Goal: Transaction & Acquisition: Purchase product/service

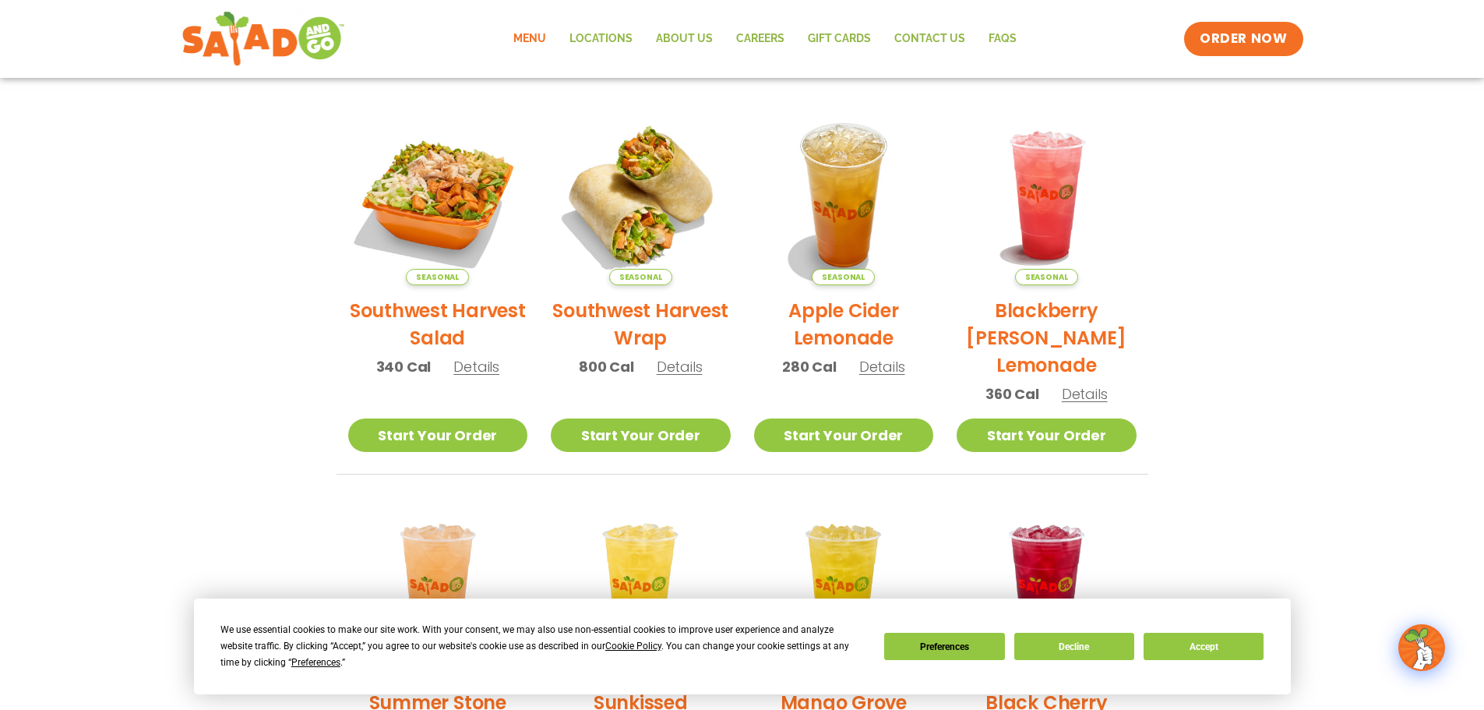
scroll to position [312, 0]
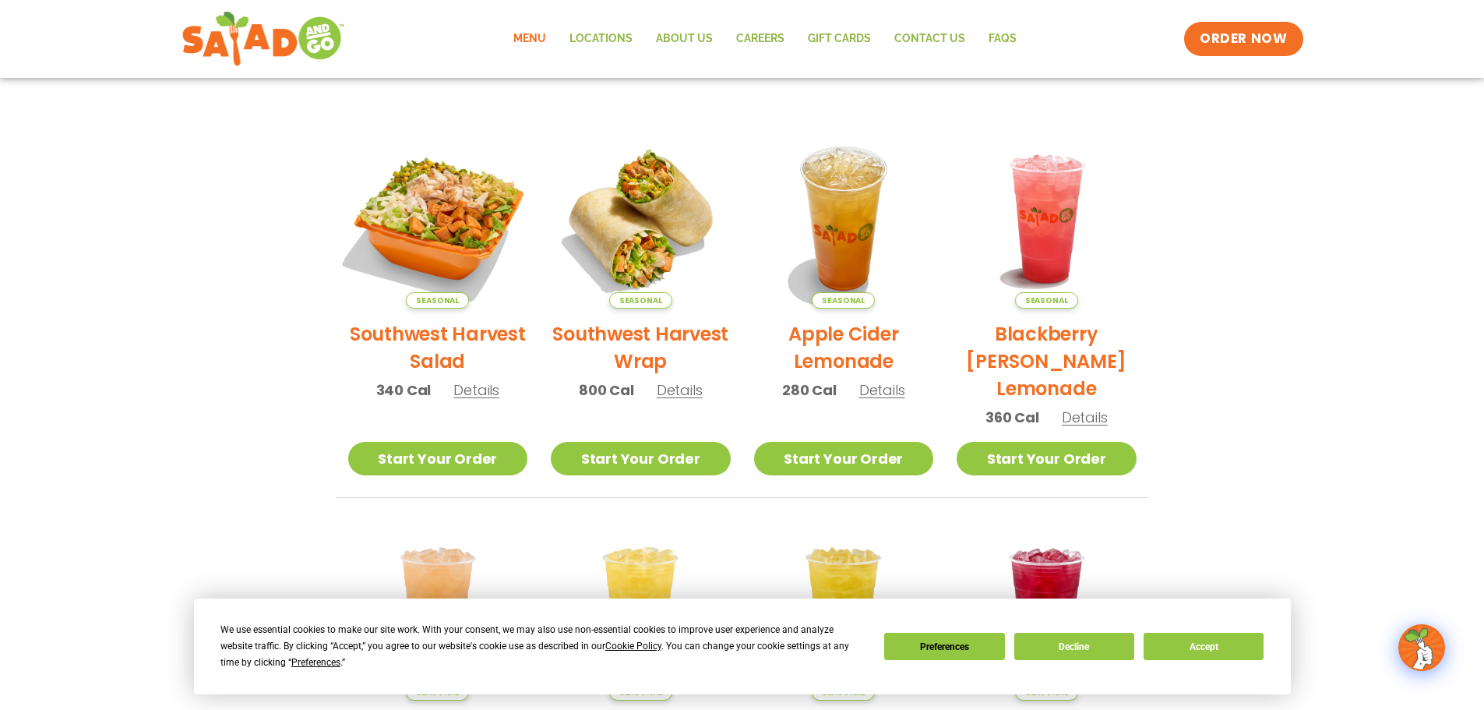
click at [442, 245] on img at bounding box center [437, 218] width 211 height 211
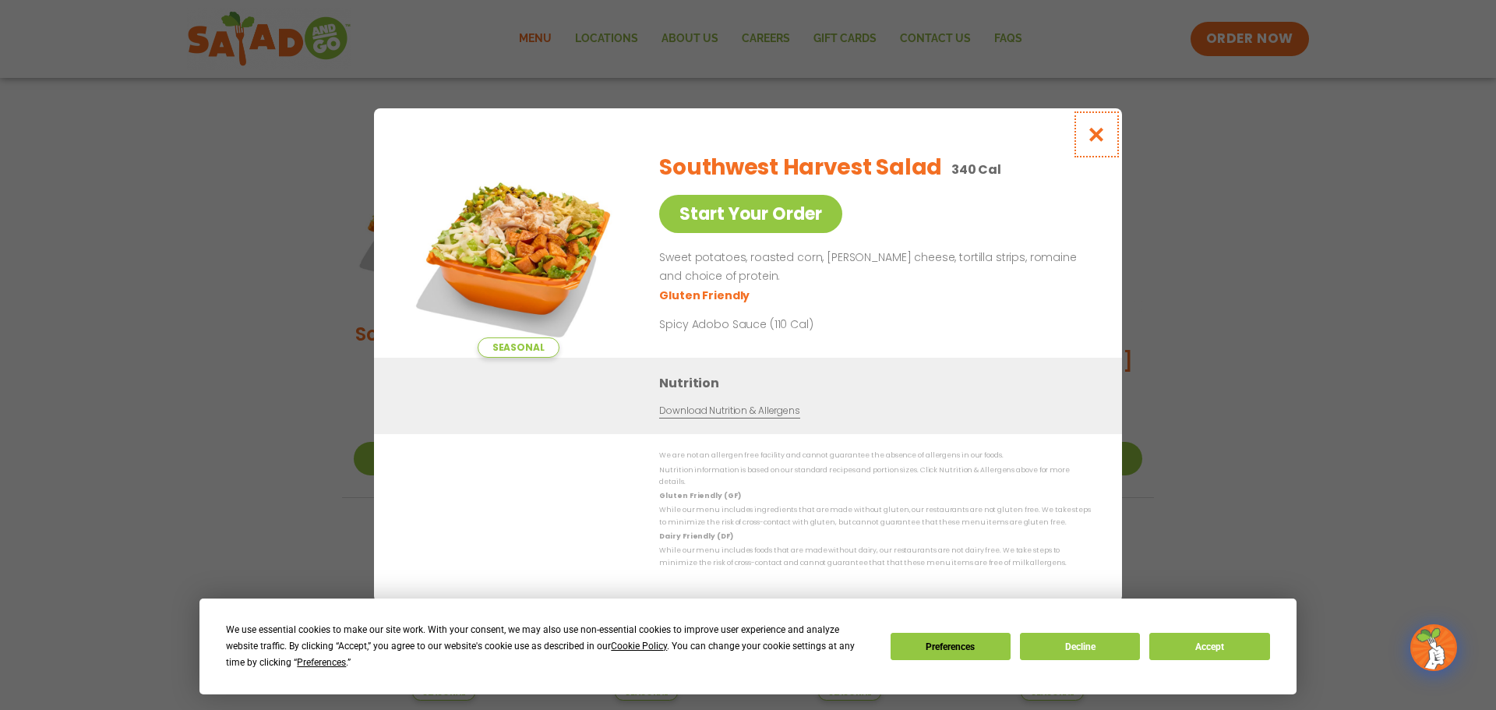
click at [1108, 142] on button "Close modal" at bounding box center [1096, 134] width 51 height 52
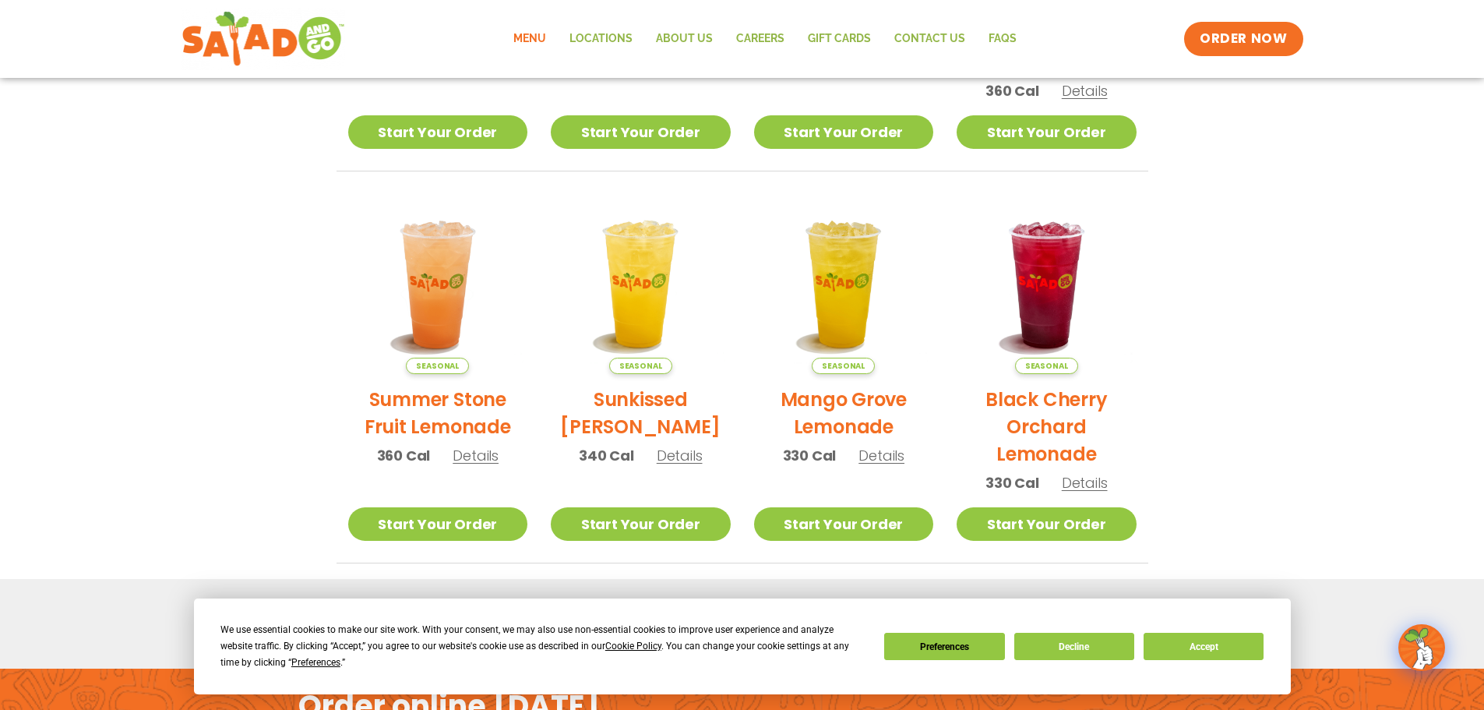
scroll to position [390, 0]
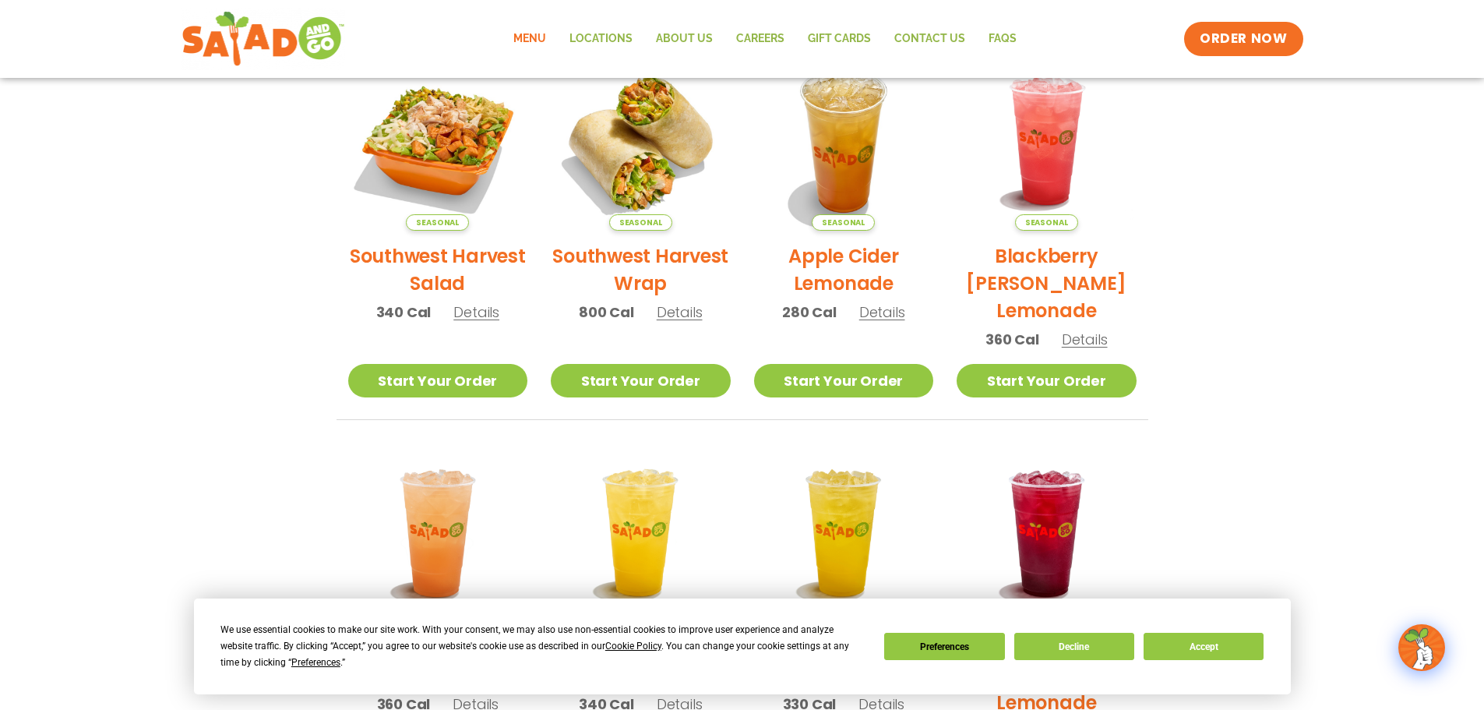
click at [537, 38] on link "Menu" at bounding box center [530, 39] width 56 height 36
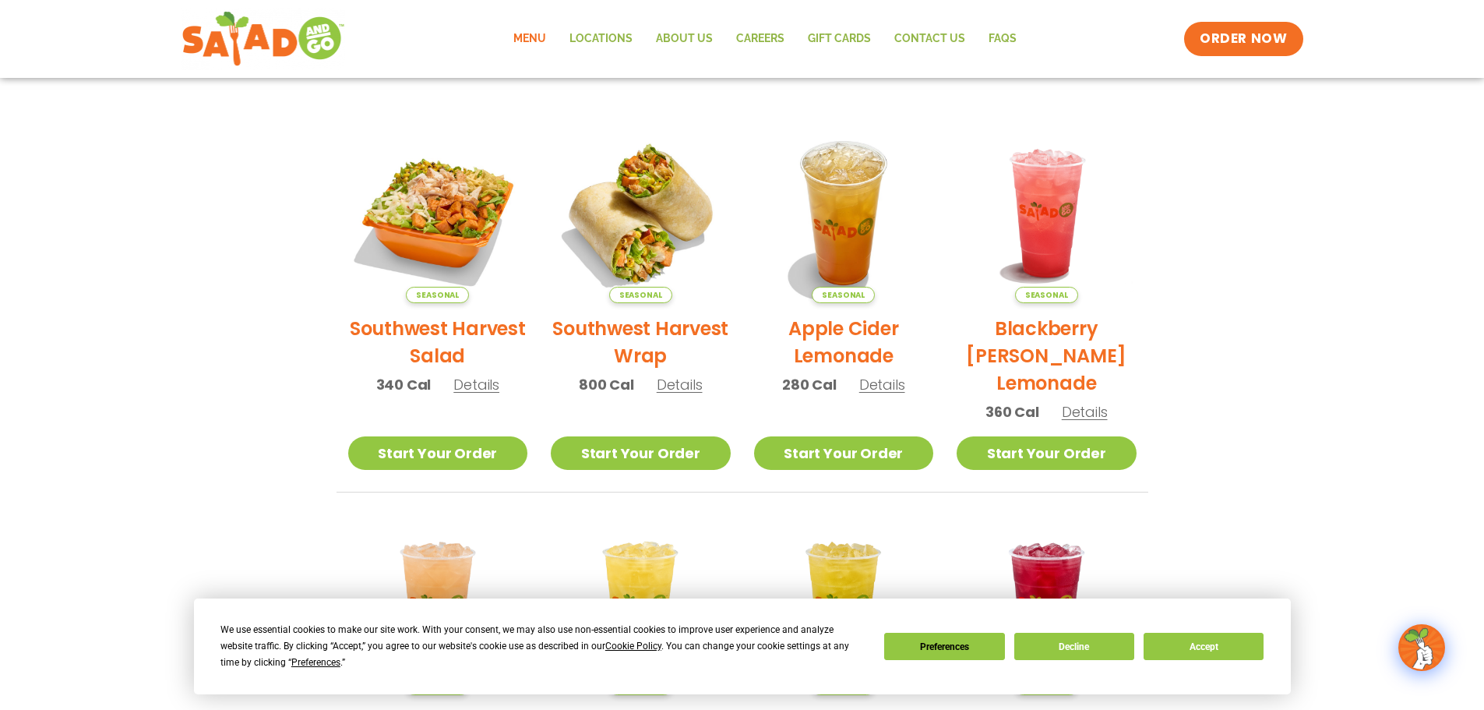
scroll to position [290, 0]
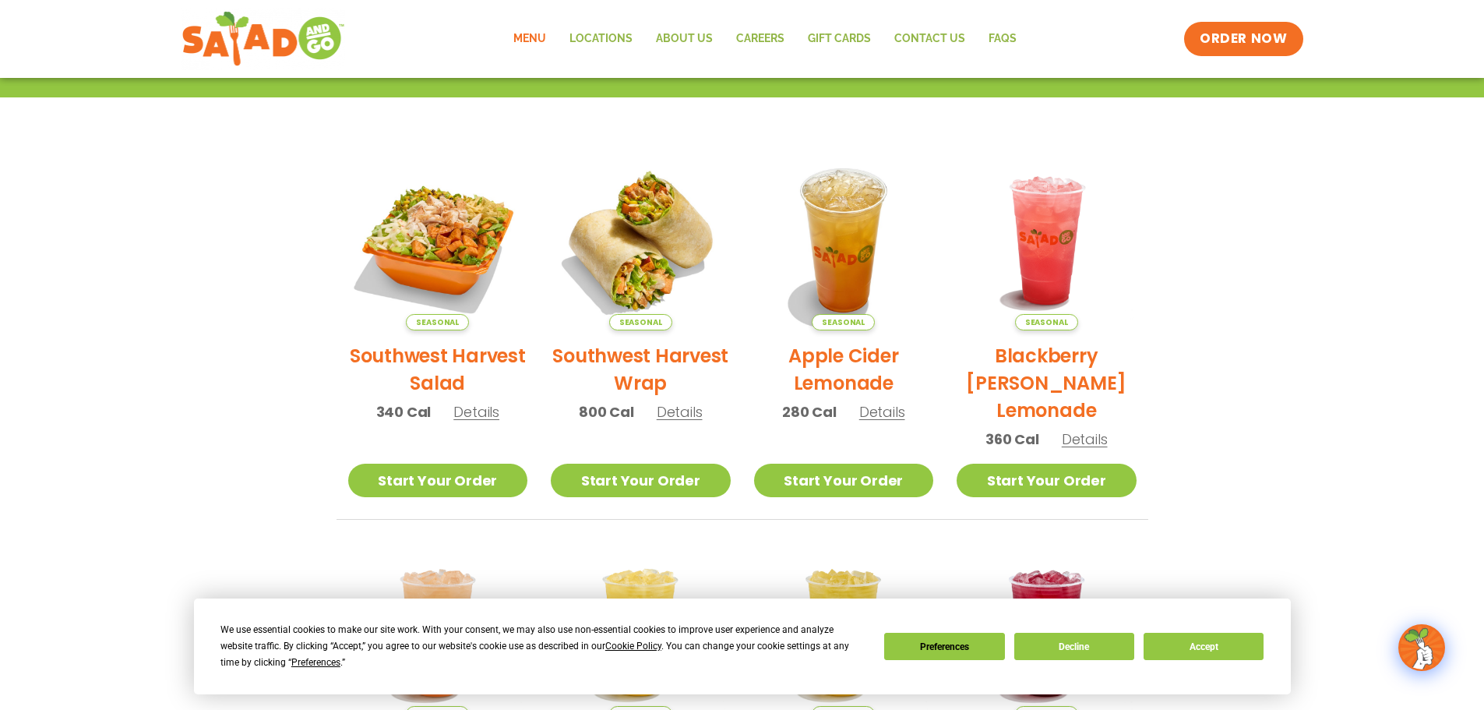
click at [541, 41] on link "Menu" at bounding box center [530, 39] width 56 height 36
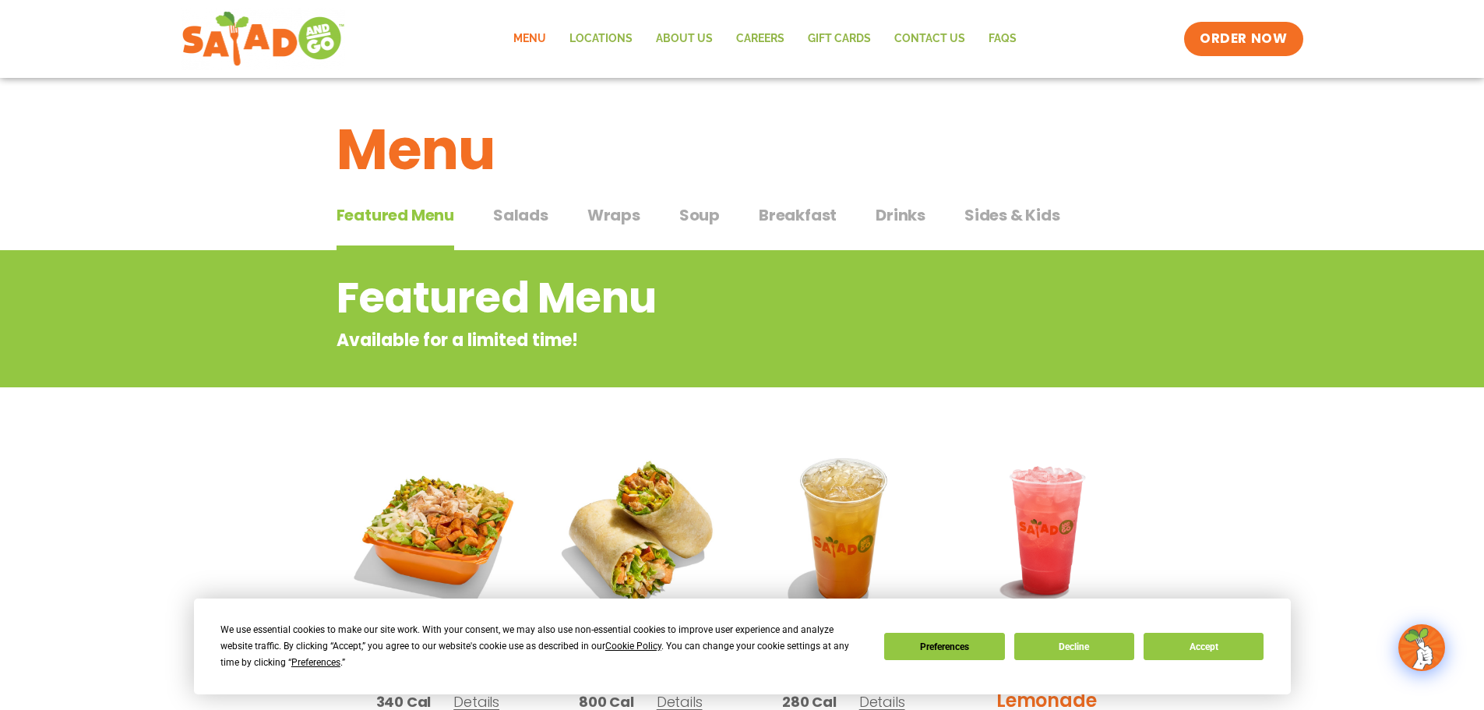
click at [527, 233] on button "Salads Salads" at bounding box center [520, 227] width 55 height 48
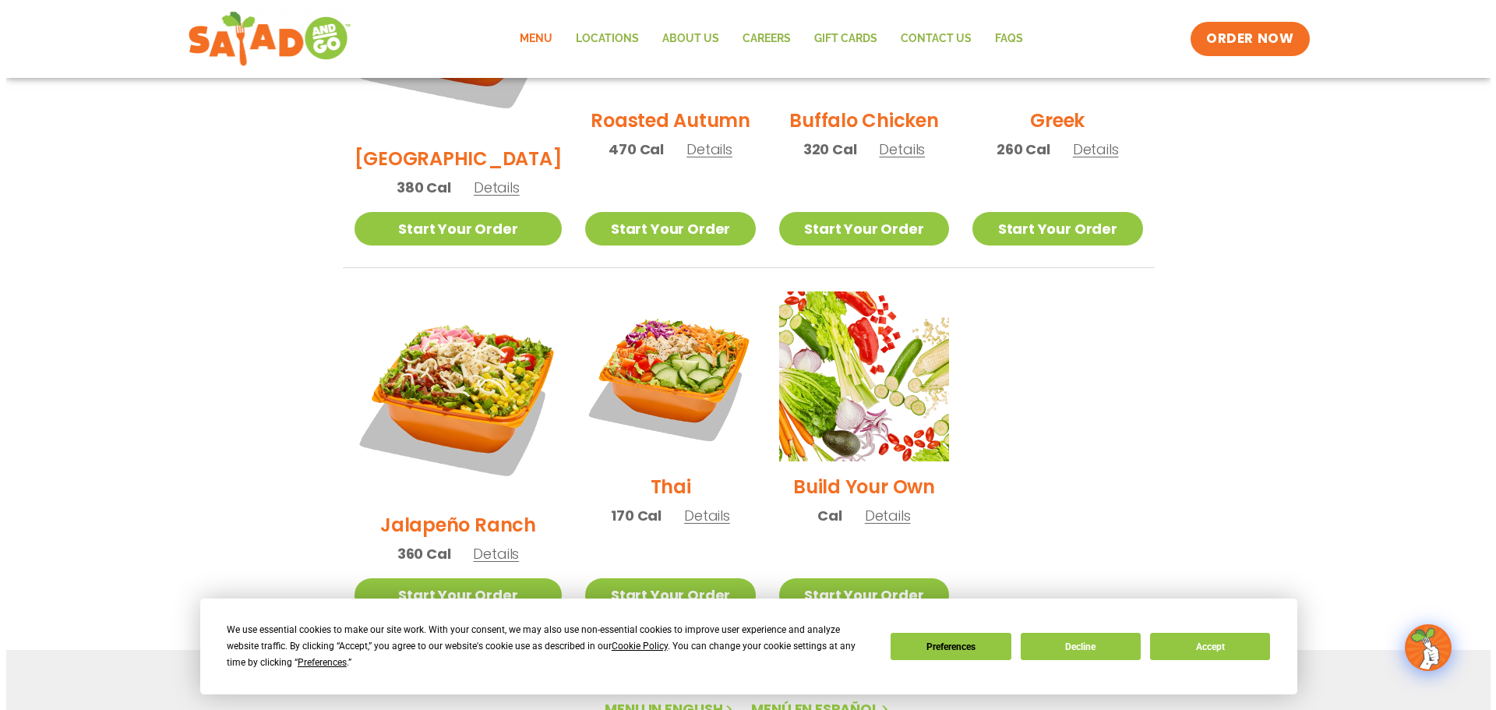
scroll to position [1013, 0]
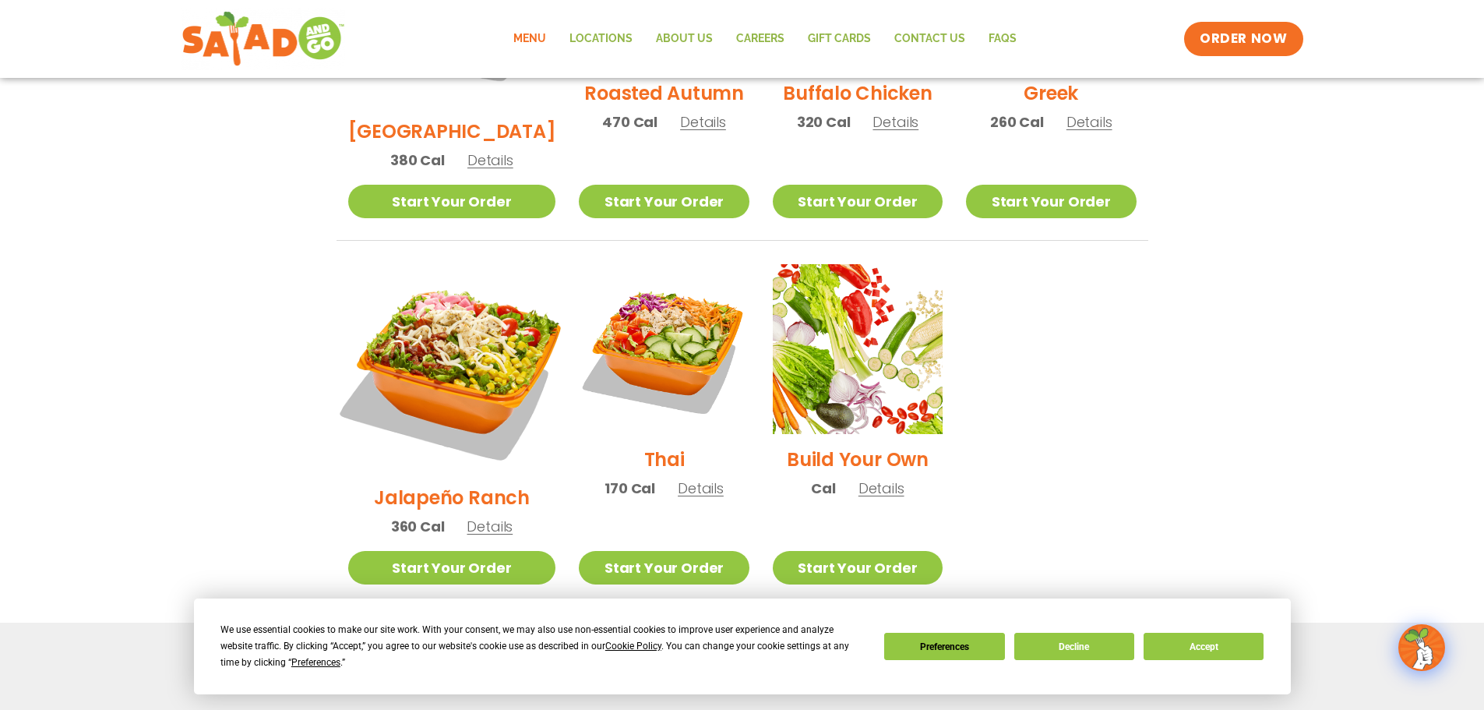
click at [471, 317] on img at bounding box center [452, 368] width 244 height 244
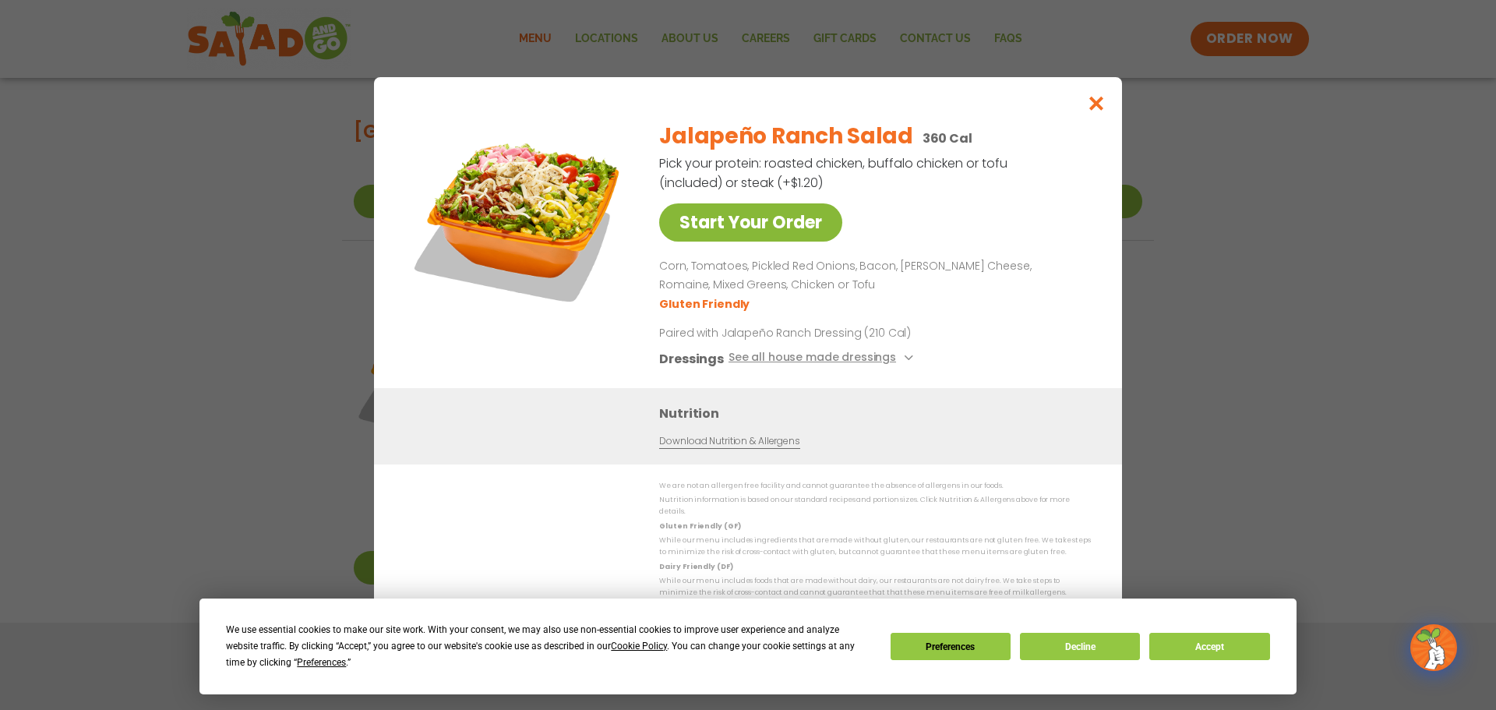
click at [787, 227] on link "Start Your Order" at bounding box center [750, 222] width 183 height 38
